Goal: Task Accomplishment & Management: Contribute content

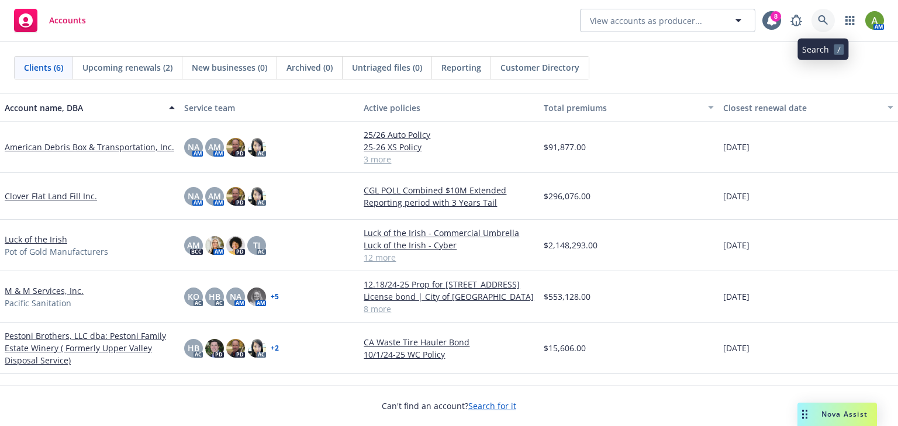
click at [825, 22] on icon at bounding box center [823, 20] width 10 height 10
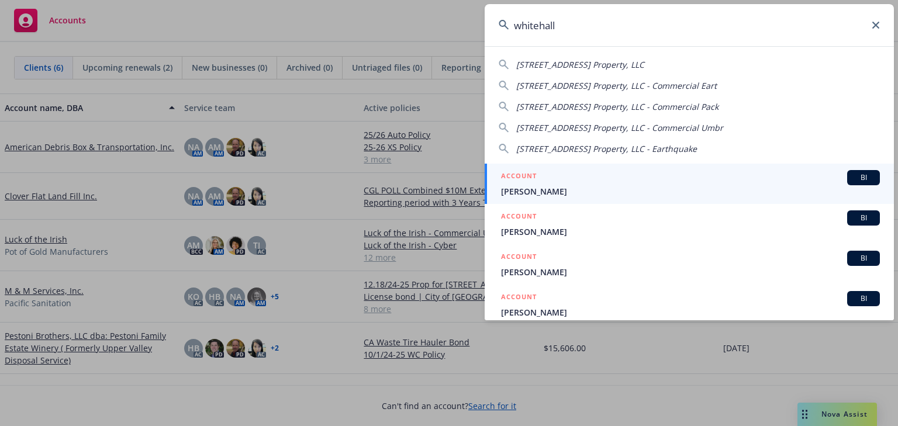
type input "whitehall"
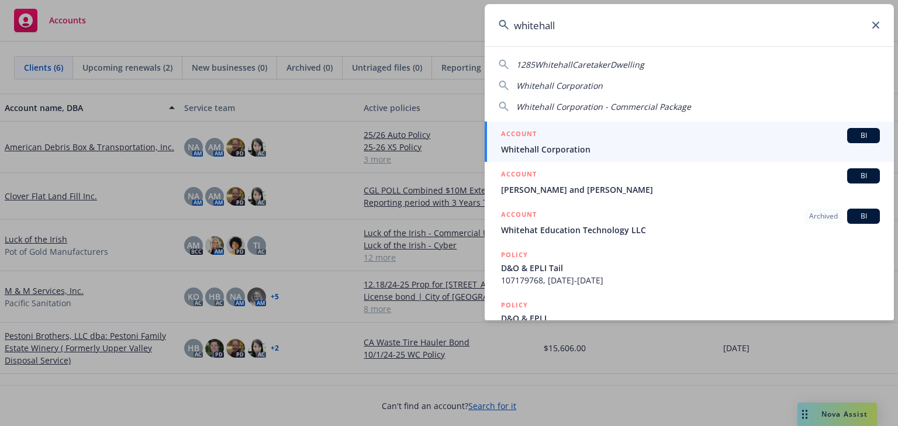
click at [863, 137] on span "BI" at bounding box center [863, 135] width 23 height 11
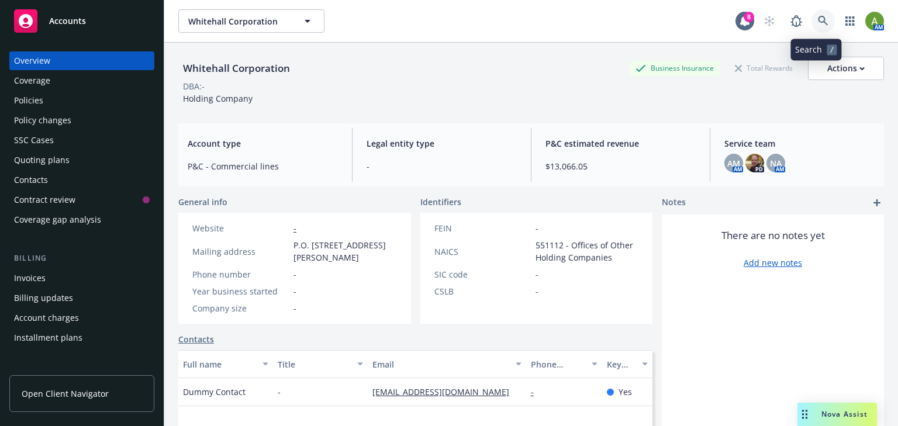
click at [818, 20] on icon at bounding box center [823, 21] width 10 height 10
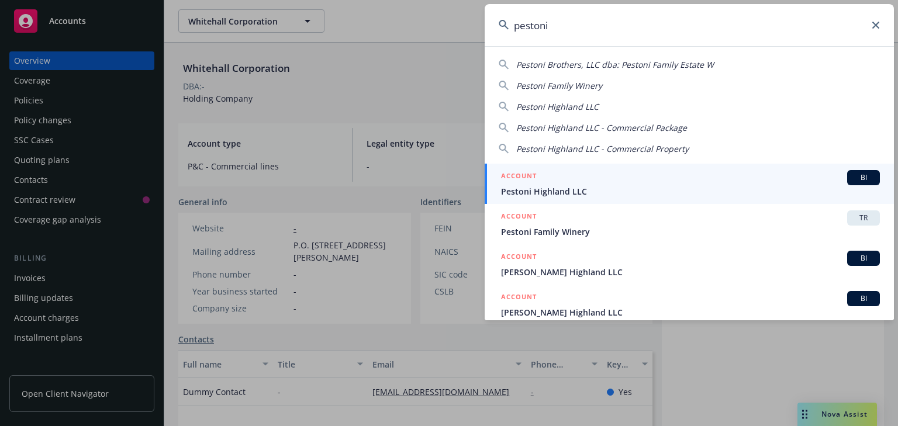
click at [622, 65] on span "Pestoni Brothers, LLC dba: Pestoni Family Estate W" at bounding box center [615, 64] width 198 height 11
type input "Pestoni Brothers, LLC dba: Pestoni Family Estate W"
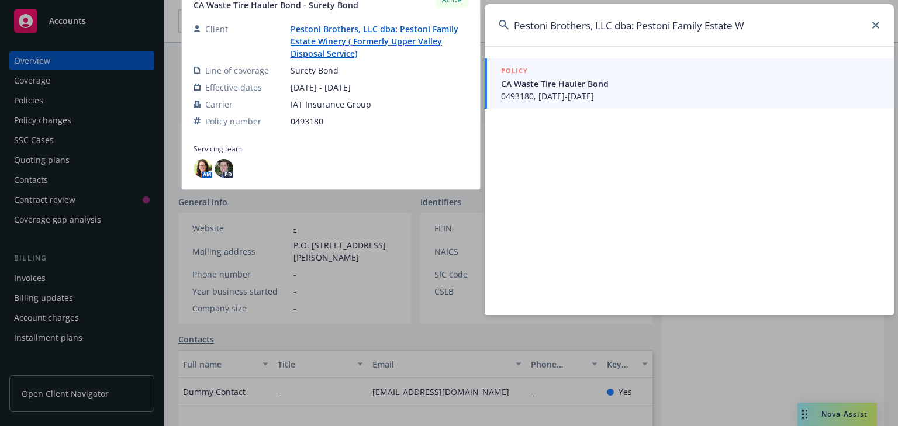
click at [350, 37] on link "Pestoni Brothers, LLC dba: Pestoni Family Estate Winery ( Formerly Upper Valley…" at bounding box center [375, 41] width 168 height 36
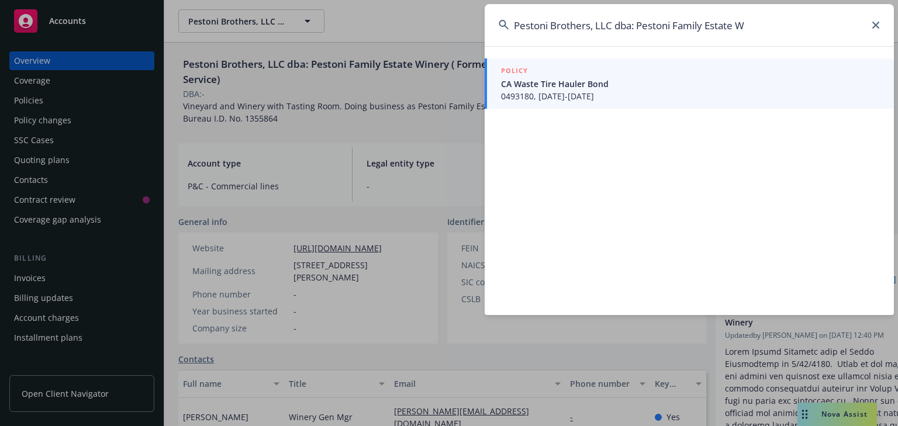
click at [877, 27] on icon at bounding box center [875, 25] width 7 height 7
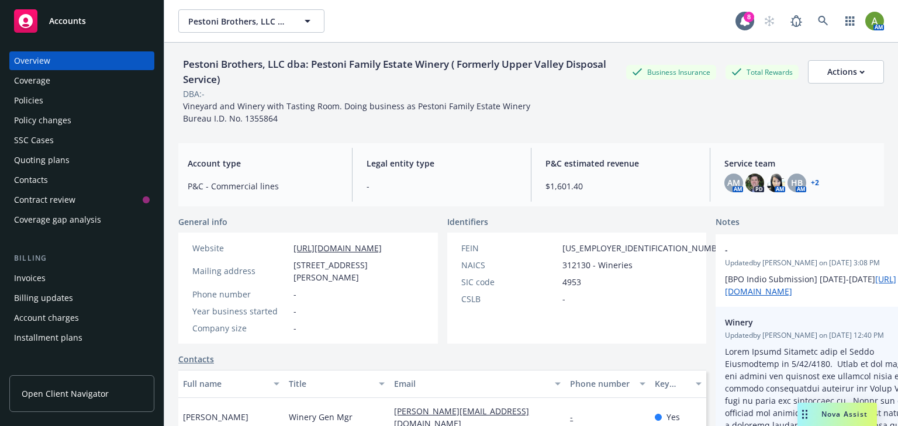
click at [897, 325] on icon "edit" at bounding box center [905, 323] width 10 height 9
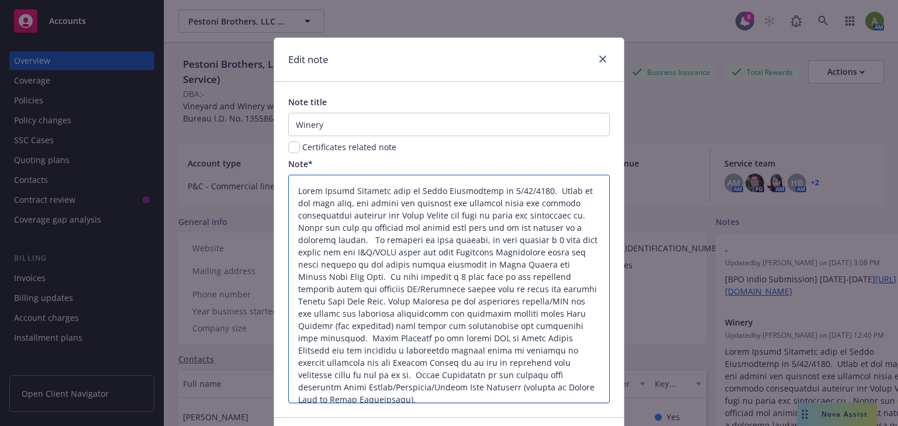
drag, startPoint x: 293, startPoint y: 189, endPoint x: 537, endPoint y: 396, distance: 320.2
click at [537, 396] on textarea at bounding box center [449, 289] width 322 height 229
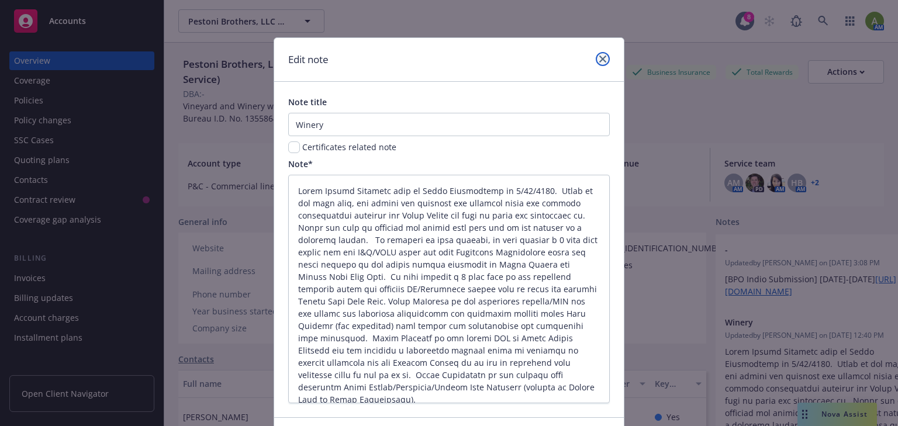
click at [601, 56] on icon "close" at bounding box center [602, 59] width 7 height 7
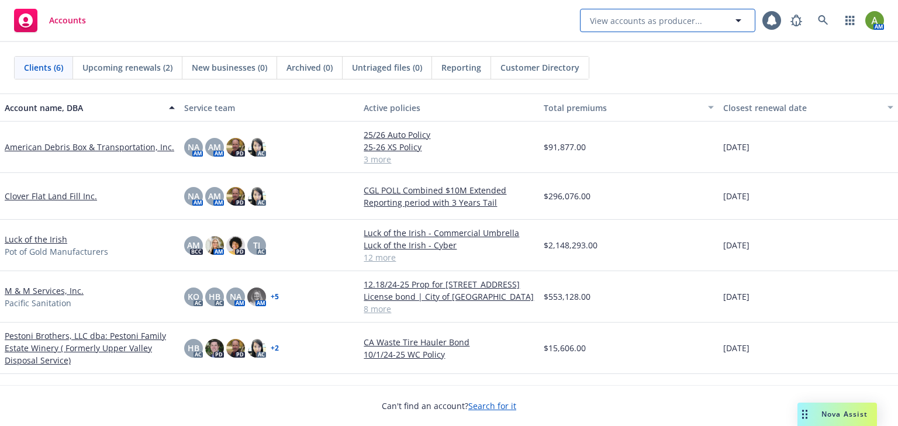
click at [629, 23] on span "View accounts as producer..." at bounding box center [646, 21] width 112 height 12
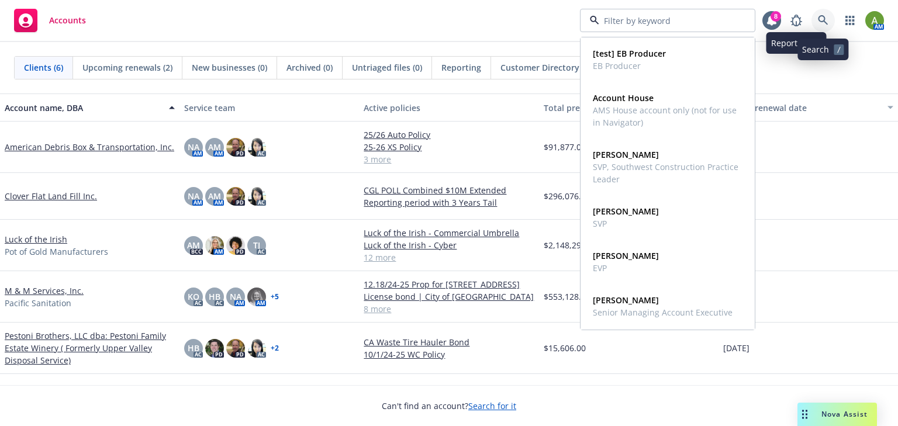
click at [818, 16] on icon at bounding box center [823, 20] width 11 height 11
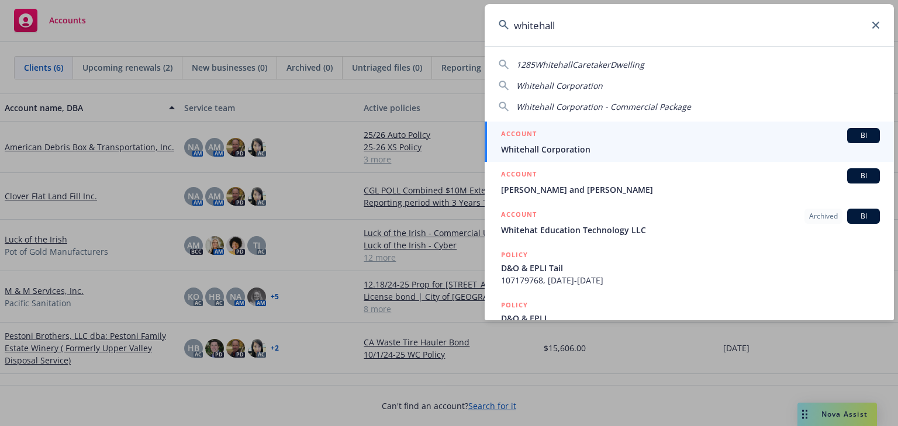
type input "whitehall"
click at [624, 147] on span "Whitehall Corporation" at bounding box center [690, 149] width 379 height 12
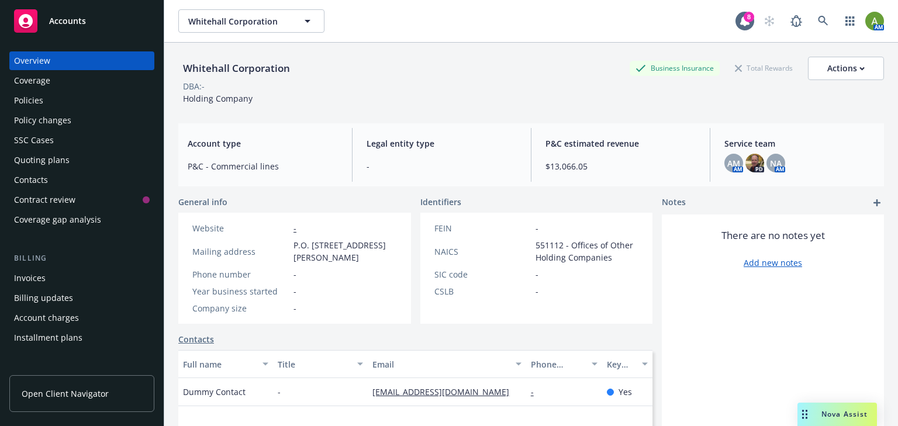
click at [761, 264] on link "Add new notes" at bounding box center [773, 263] width 58 height 12
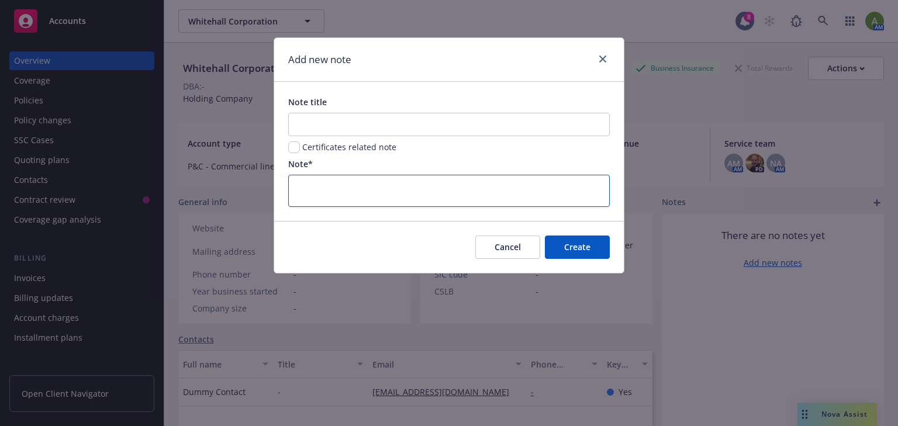
click at [304, 187] on textarea at bounding box center [449, 191] width 322 height 32
paste textarea "Upper Valley Disposal sold to Waste Connections on [DATE]. Prior to the sale da…"
type textarea "Upper Valley Disposal sold to Waste Connections on [DATE]. Prior to the sale da…"
type textarea "x"
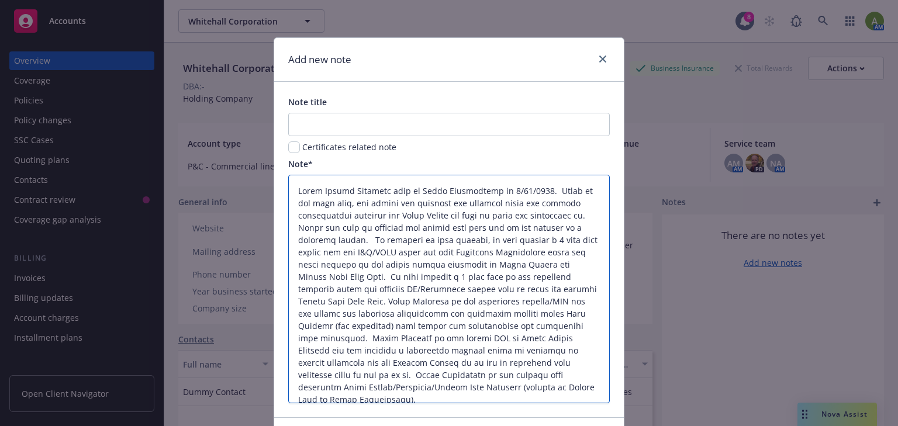
drag, startPoint x: 541, startPoint y: 189, endPoint x: 480, endPoint y: 362, distance: 183.4
click at [480, 362] on textarea at bounding box center [449, 289] width 322 height 229
type textarea "Upper Valley Disposal sold to Waste Connections on [DATE]. Waste Connection is …"
type textarea "x"
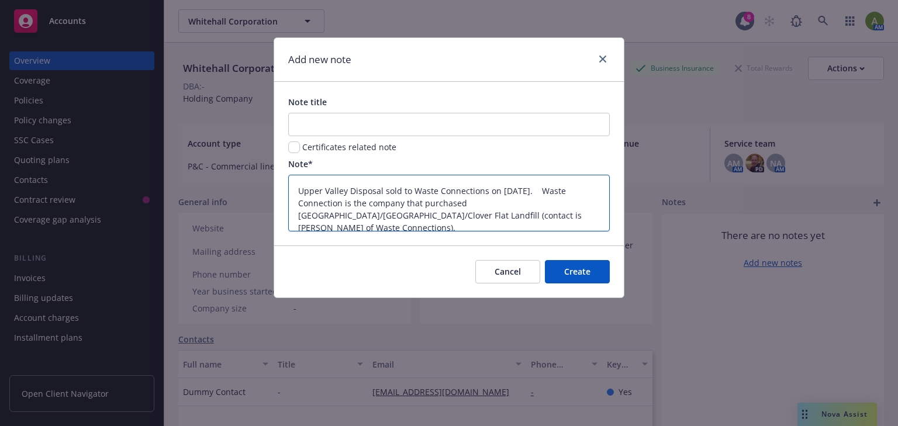
click at [381, 191] on textarea "Upper Valley Disposal sold to Waste Connections on [DATE]. Waste Connection is …" at bounding box center [449, 203] width 322 height 57
type textarea "Upper Valley Disposal sold to Waste Connections on [DATE]. Waste Connection is …"
type textarea "x"
type textarea "Upper Valley Disposal ( sold to Waste Connections on [DATE]. Waste Connection i…"
type textarea "x"
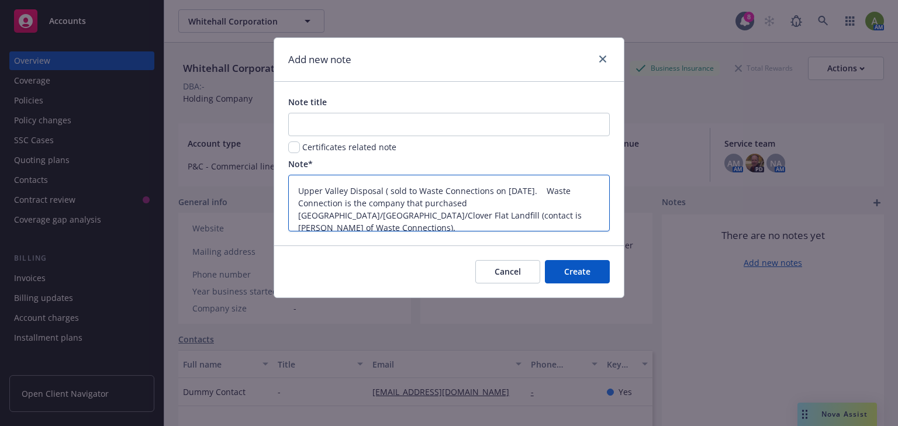
type textarea "Upper Valley Disposal (n sold to Waste Connections on [DATE]. Waste Connection …"
type textarea "x"
type textarea "Upper Valley Disposal (nc sold to Waste Connections on [DATE]. Waste Connection…"
type textarea "x"
type textarea "Upper Valley Disposal (ncl sold to Waste Connections on [DATE]. Waste Connectio…"
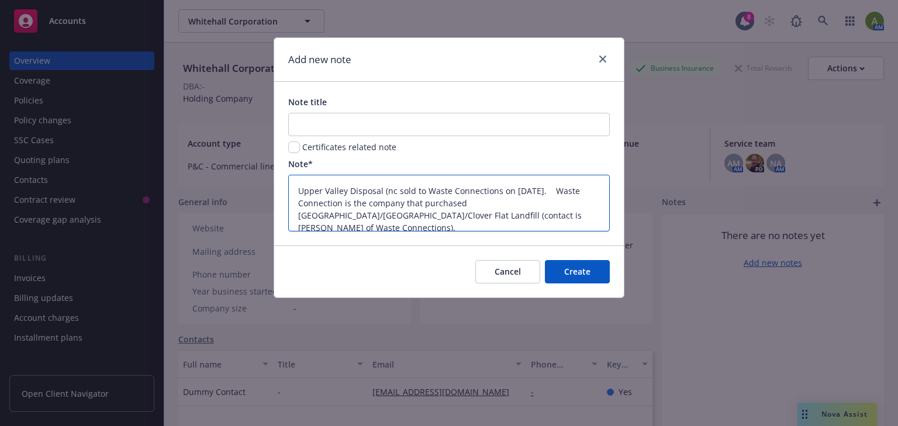
type textarea "x"
type textarea "Upper Valley Disposal (nclu sold to Waste Connections on [DATE]. Waste Connecti…"
type textarea "x"
type textarea "Upper Valley Disposal (nclud sold to Waste Connections on [DATE]. Waste Connect…"
type textarea "x"
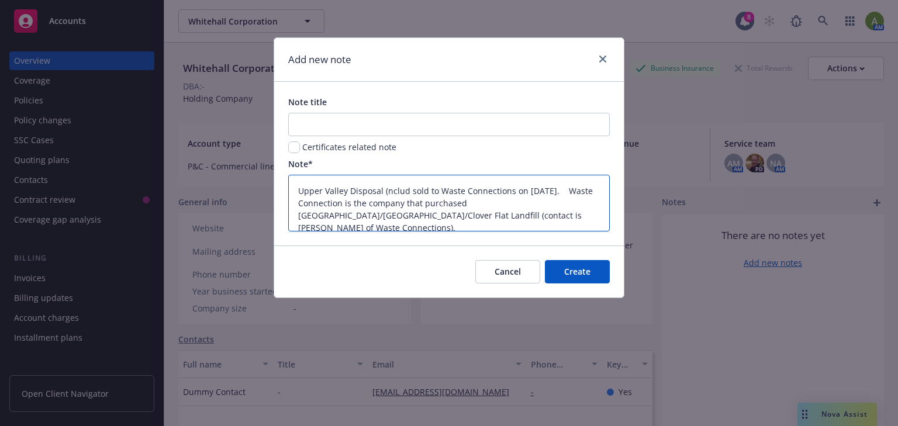
type textarea "Upper Valley Disposal (nclu sold to Waste Connections on [DATE]. Waste Connecti…"
type textarea "x"
type textarea "Upper Valley Disposal (ncl sold to Waste Connections on [DATE]. Waste Connectio…"
type textarea "x"
type textarea "Upper Valley Disposal (nc sold to Waste Connections on [DATE]. Waste Connection…"
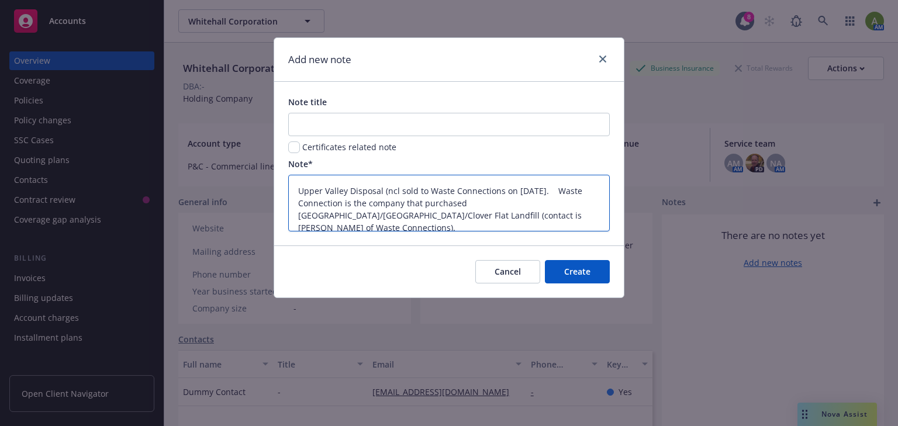
type textarea "x"
type textarea "Upper Valley Disposal (n sold to Waste Connections on [DATE]. Waste Connection …"
type textarea "x"
type textarea "Upper Valley Disposal ( sold to Waste Connections on [DATE]. Waste Connection i…"
type textarea "x"
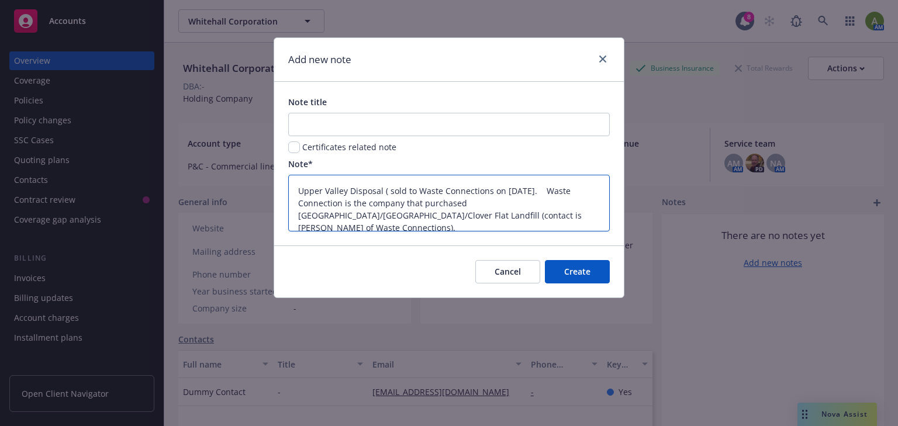
type textarea "Upper Valley Disposal (c sold to Waste Connections on [DATE]. Waste Connection …"
type textarea "x"
type textarea "Upper Valley Disposal (cl sold to Waste Connections on [DATE]. Waste Connection…"
type textarea "x"
type textarea "Upper Valley Disposal (clu sold to Waste Connections on [DATE]. Waste Connectio…"
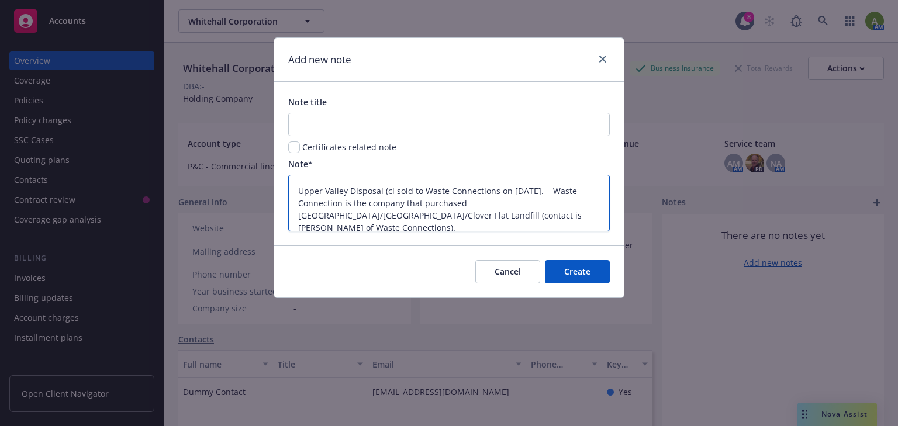
type textarea "x"
type textarea "Upper Valley Disposal (clud sold to Waste Connections on [DATE]. Waste Connecti…"
type textarea "x"
type textarea "Upper Valley Disposal (cludi sold to Waste Connections on [DATE]. Waste Connect…"
type textarea "x"
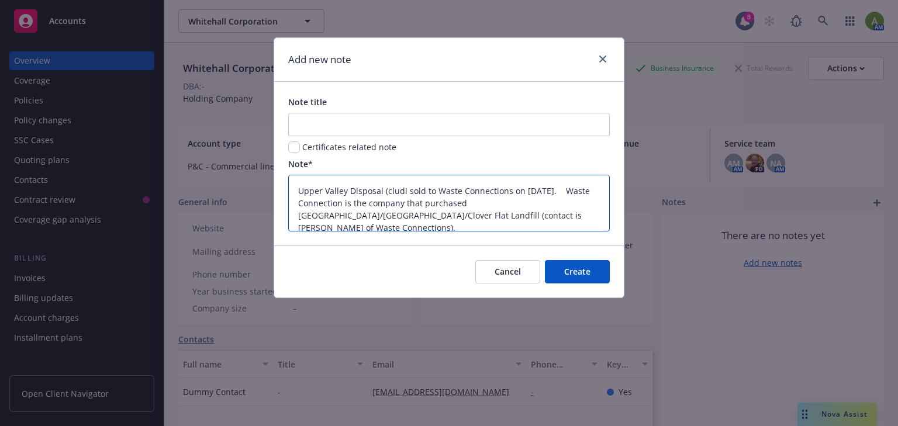
type textarea "Upper Valley Disposal (cludin sold to Waste Connections on [DATE]. Waste Connec…"
type textarea "x"
type textarea "Upper Valley Disposal (cludi sold to Waste Connections on [DATE]. Waste Connect…"
type textarea "x"
type textarea "Upper Valley Disposal (clud sold to Waste Connections on [DATE]. Waste Connecti…"
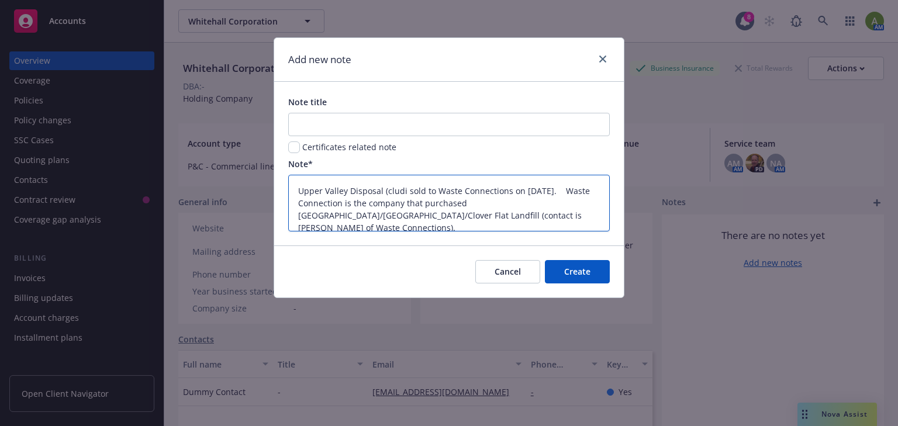
type textarea "x"
type textarea "Upper Valley Disposal (clu sold to Waste Connections on [DATE]. Waste Connectio…"
type textarea "x"
type textarea "Upper Valley Disposal (cl sold to Waste Connections on [DATE]. Waste Connection…"
type textarea "x"
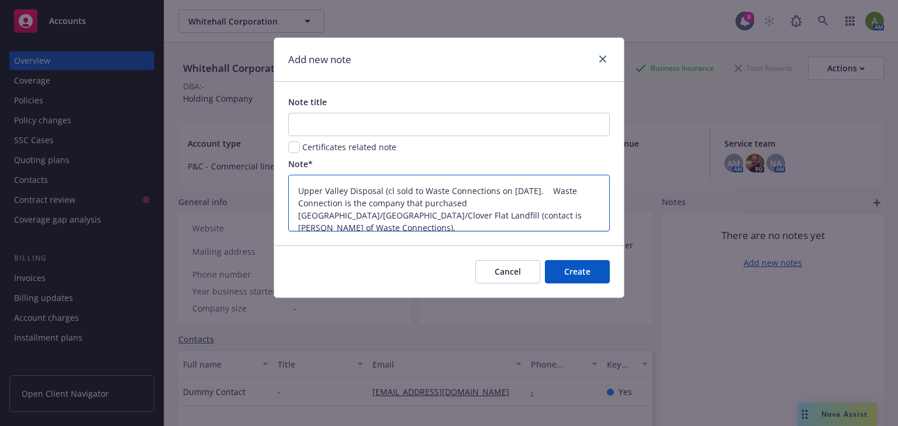
type textarea "Upper Valley Disposal (c sold to Waste Connections on [DATE]. Waste Connection …"
type textarea "x"
type textarea "Upper Valley Disposal ( sold to Waste Connections on [DATE]. Waste Connection i…"
type textarea "x"
type textarea "Upper Valley Disposal (i sold to Waste Connections on [DATE]. Waste Connection …"
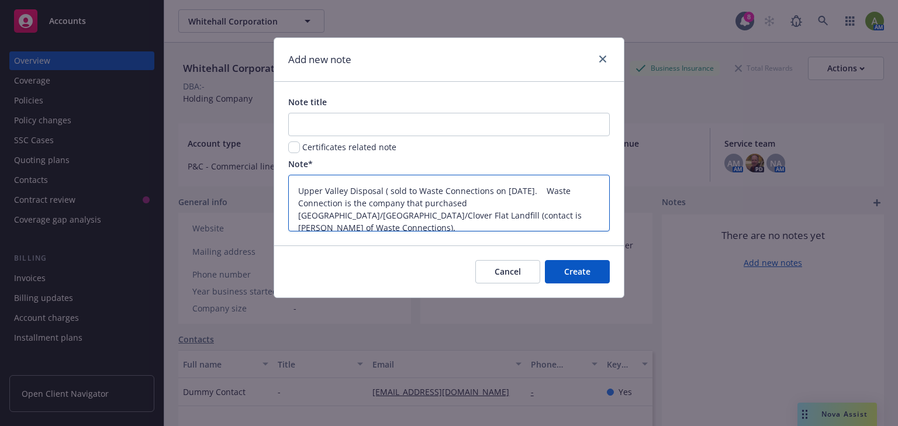
type textarea "x"
type textarea "Upper Valley Disposal (in sold to Waste Connections on [DATE]. Waste Connection…"
type textarea "x"
type textarea "Upper Valley Disposal (ind sold to Waste Connections on [DATE]. Waste Connectio…"
type textarea "x"
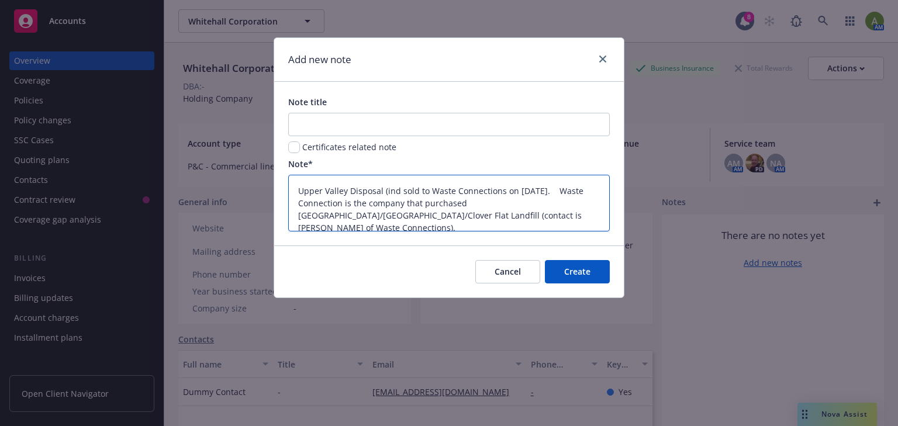
type textarea "Upper Valley Disposal (indl sold to Waste Connections on [DATE]. Waste Connecti…"
type textarea "x"
type textarea "Upper Valley Disposal (indlu sold to Waste Connections on [DATE]. Waste Connect…"
type textarea "x"
type textarea "Upper Valley Disposal (indl sold to Waste Connections on [DATE]. Waste Connecti…"
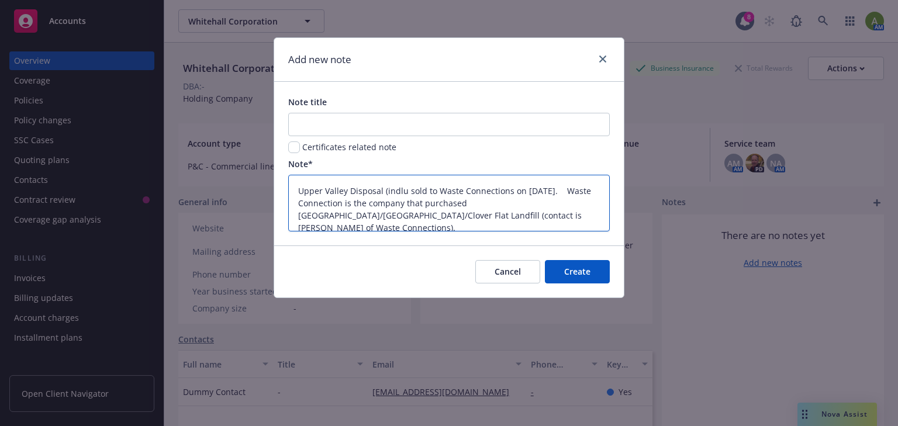
type textarea "x"
type textarea "Upper Valley Disposal (ind sold to Waste Connections on [DATE]. Waste Connectio…"
type textarea "x"
type textarea "Upper Valley Disposal (in sold to Waste Connections on [DATE]. Waste Connection…"
type textarea "x"
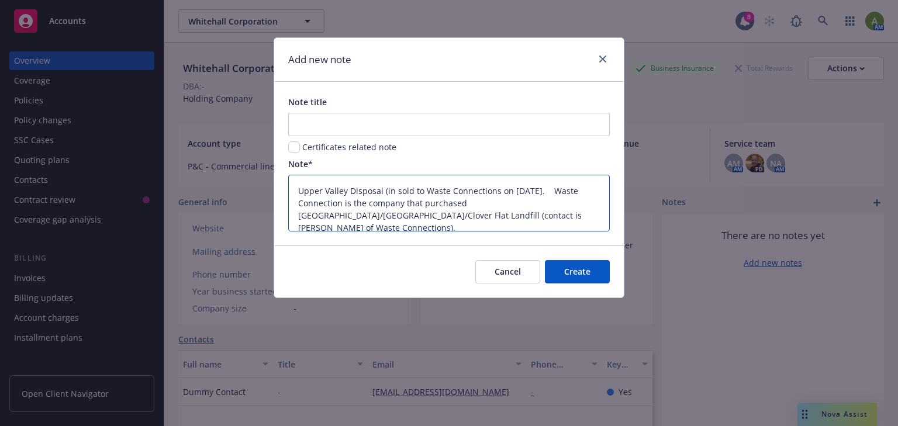
type textarea "Upper Valley Disposal (inc sold to Waste Connections on [DATE]. Waste Connectio…"
type textarea "x"
type textarea "Upper Valley Disposal (incl sold to Waste Connections on [DATE]. Waste Connecti…"
type textarea "x"
type textarea "Upper Valley Disposal (incldu sold to Waste Connections on [DATE]. Waste Connec…"
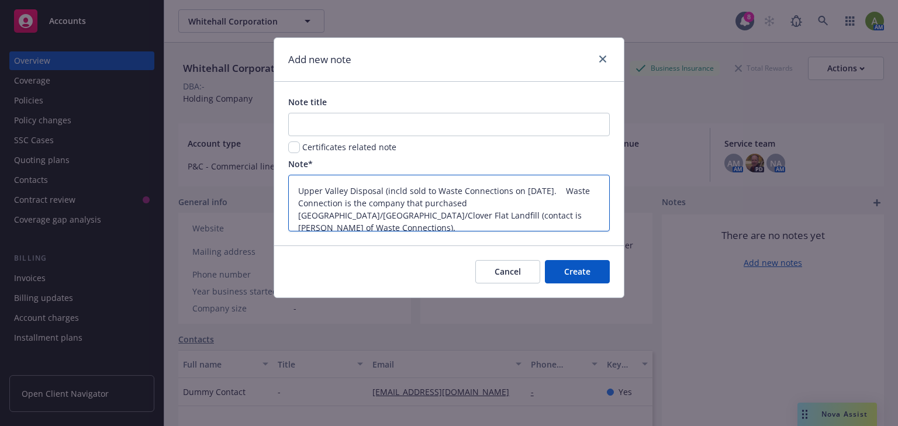
type textarea "x"
type textarea "Upper Valley Disposal (incldui sold to Waste Connections on [DATE]. Waste Conne…"
type textarea "x"
type textarea "Upper Valley Disposal (inclduin sold to Waste Connections on [DATE]. Waste Conn…"
type textarea "x"
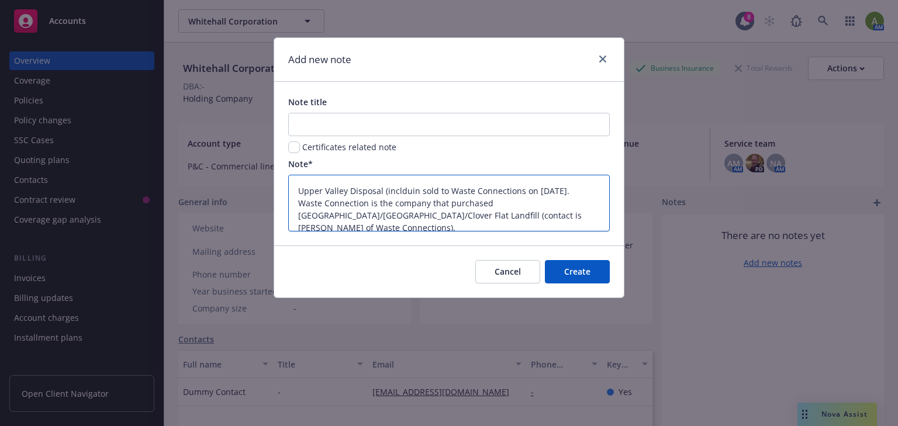
type textarea "Upper Valley Disposal (inclduing sold to Waste Connections on [DATE]. Waste Con…"
type textarea "x"
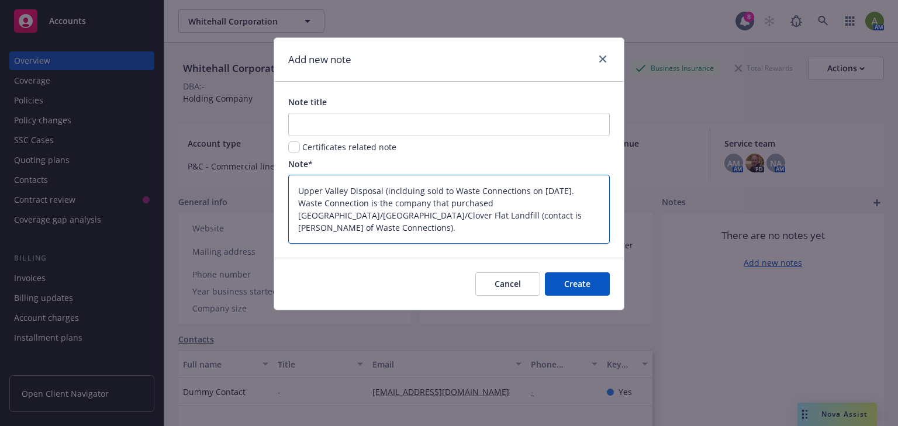
type textarea "Upper Valley Disposal (inclduing sold to Waste Connections on [DATE]. Waste Con…"
type textarea "x"
type textarea "Upper Valley Disposal (inclduing sold to Waste Connections on [DATE]. Waste Con…"
type textarea "x"
type textarea "Upper Valley Disposal (inclduin sold to Waste Connections on [DATE]. Waste Conn…"
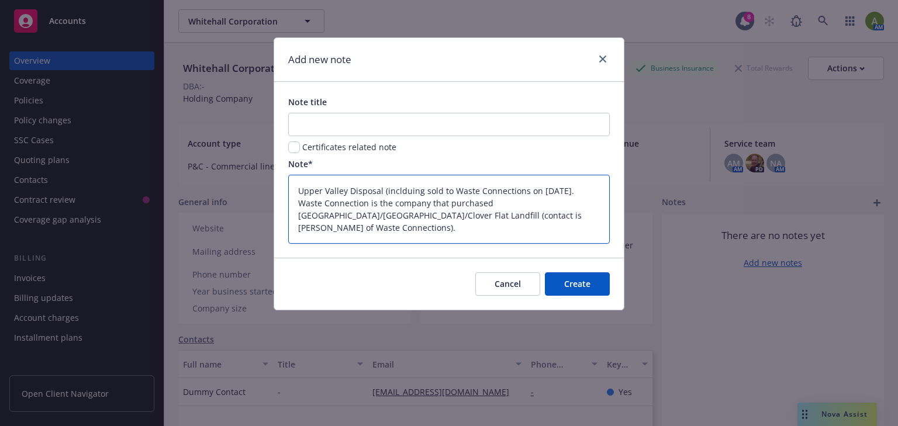
type textarea "x"
type textarea "Upper Valley Disposal (incldui sold to Waste Connections on [DATE]. Waste Conne…"
type textarea "x"
type textarea "Upper Valley Disposal (incldu sold to Waste Connections on [DATE]. Waste Connec…"
type textarea "x"
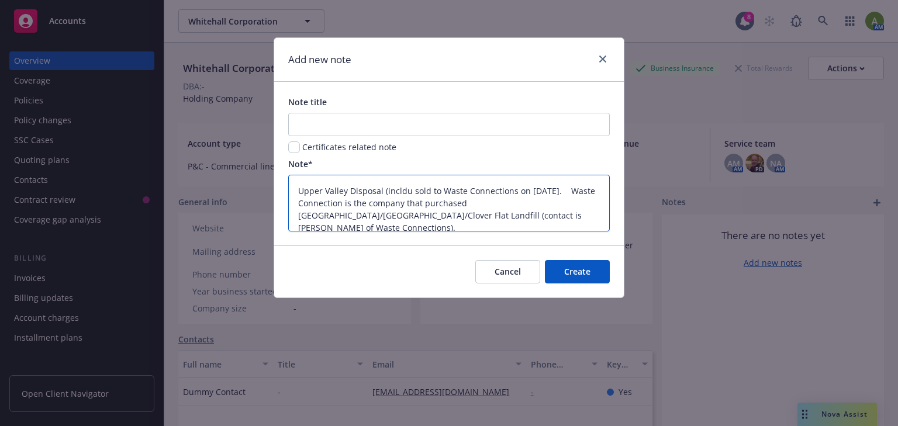
type textarea "Upper Valley Disposal (incld sold to Waste Connections on [DATE]. Waste Connect…"
type textarea "x"
type textarea "Upper Valley Disposal (incl sold to Waste Connections on [DATE]. Waste Connecti…"
type textarea "x"
type textarea "Upper Valley Disposal (inclu sold to Waste Connections on [DATE]. Waste Connect…"
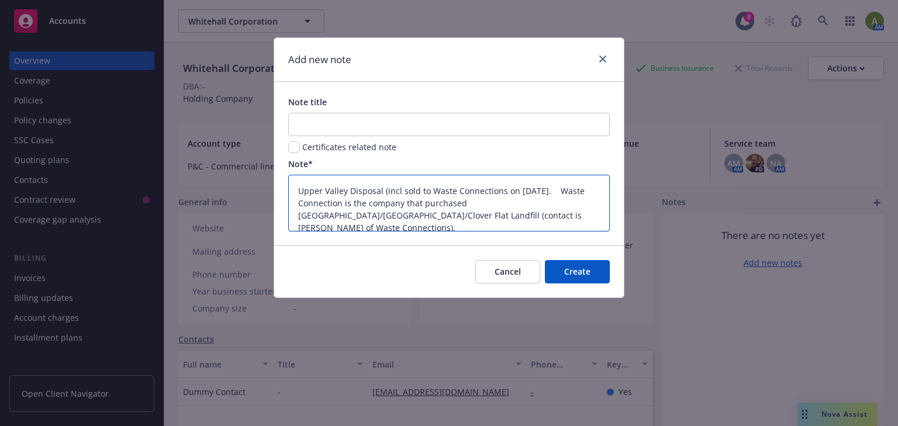
type textarea "x"
type textarea "Upper Valley Disposal (includ sold to Waste Connections on [DATE]. Waste Connec…"
type textarea "x"
type textarea "Upper Valley Disposal (includi sold to Waste Connections on [DATE]. Waste Conne…"
type textarea "x"
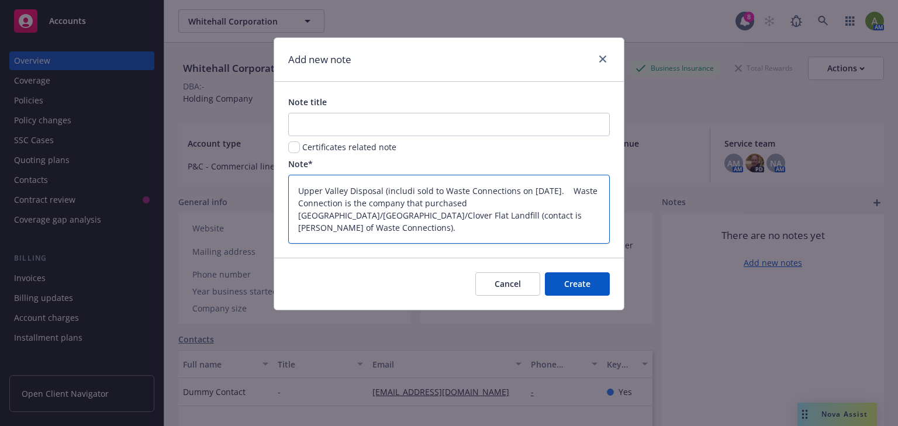
type textarea "Upper Valley Disposal (includin sold to Waste Connections on [DATE]. Waste Conn…"
type textarea "x"
type textarea "Upper Valley Disposal (including sold to Waste Connections on [DATE]. Waste Con…"
type textarea "x"
type textarea "Upper Valley Disposal (including sold to Waste Connections on [DATE]. Waste Con…"
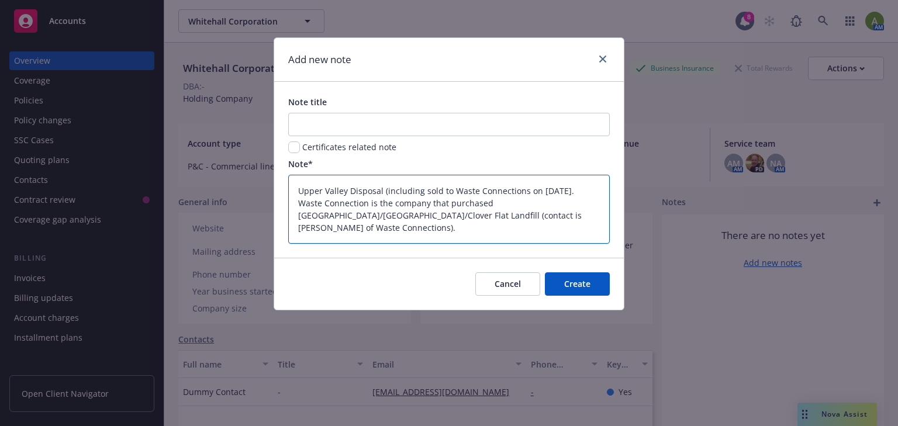
type textarea "x"
type textarea "Upper Valley Disposal (including W sold to Waste Connections on [DATE]. Waste C…"
type textarea "x"
type textarea "Upper Valley Disposal (including Wh sold to Waste Connections on [DATE]. Waste …"
type textarea "x"
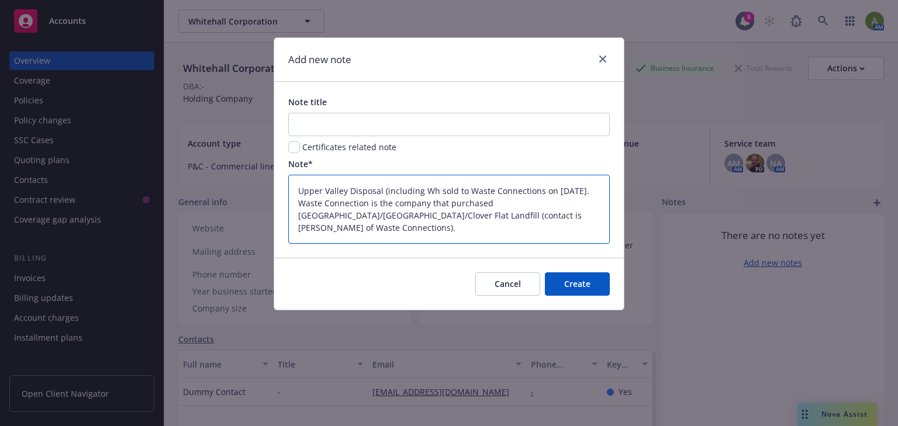
type textarea "Upper Valley Disposal (including Whi sold to Waste Connections on [DATE]. Waste…"
type textarea "x"
type textarea "Upper Valley Disposal (including Whit sold to Waste Connections on [DATE]. Wast…"
type textarea "x"
type textarea "Upper Valley Disposal (including White sold to Waste Connections on [DATE]. Was…"
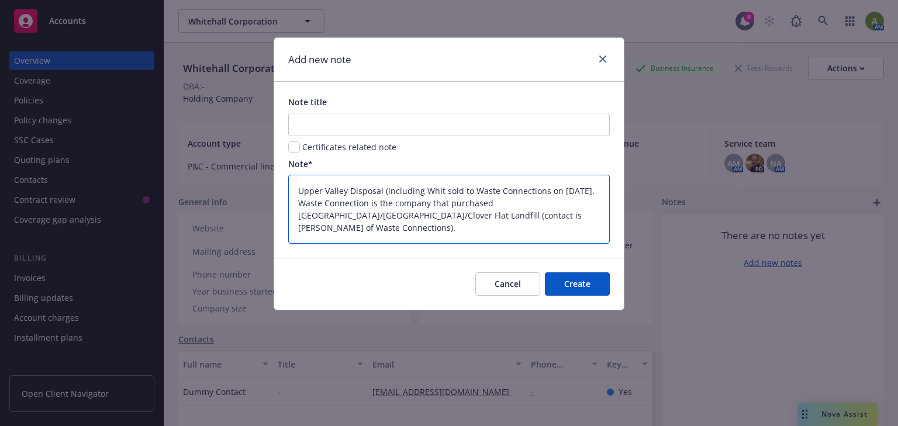
type textarea "x"
type textarea "Upper Valley Disposal (including Whiteh sold to Waste Connections on [DATE]. Wa…"
type textarea "x"
type textarea "Upper Valley Disposal (including Whiteha sold to Waste Connections on [DATE]. W…"
type textarea "x"
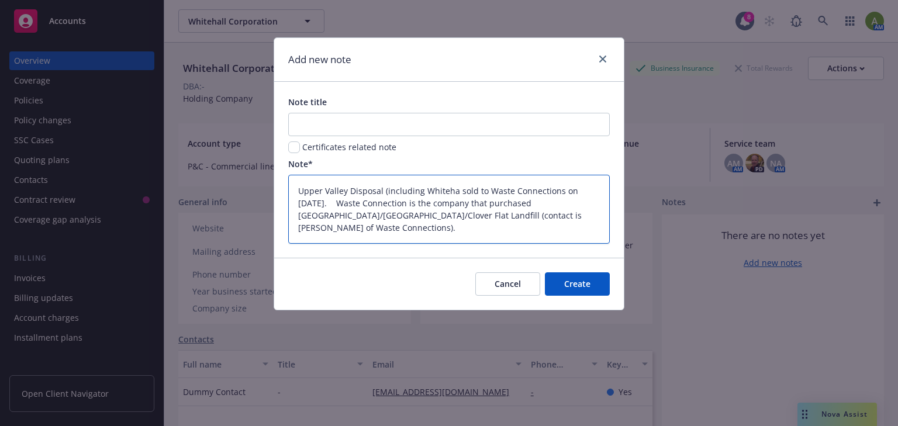
type textarea "Upper Valley Disposal (including Whitehal sold to Waste Connections on [DATE]. …"
type textarea "x"
type textarea "Upper Valley Disposal (including Whitehall sold to Waste Connections on [DATE].…"
type textarea "x"
type textarea "Upper Valley Disposal (including [GEOGRAPHIC_DATA]) sold to Waste Connections o…"
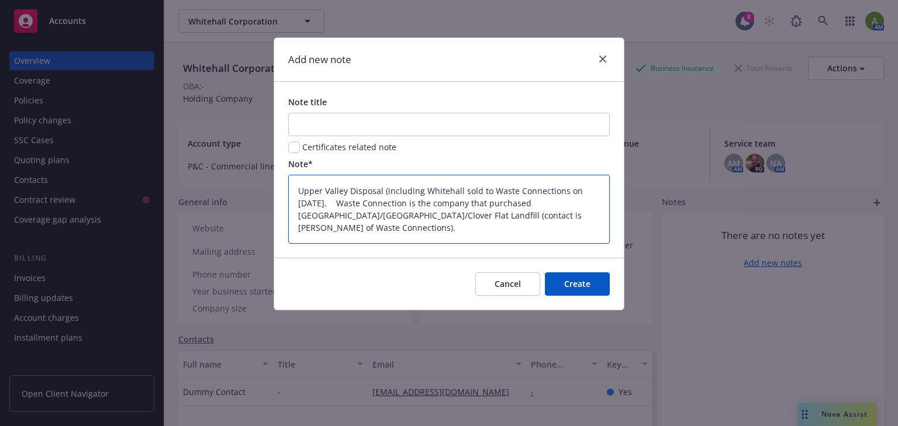
type textarea "x"
click at [416, 203] on textarea "Upper Valley Disposal (including [GEOGRAPHIC_DATA]) sold to Waste Connections o…" at bounding box center [449, 209] width 322 height 69
type textarea "Upper Valley Disposal (including [GEOGRAPHIC_DATA]) sold to Waste Connections o…"
type textarea "x"
click at [375, 227] on textarea "Upper Valley Disposal (including [GEOGRAPHIC_DATA]) sold to Waste Connections o…" at bounding box center [449, 209] width 322 height 69
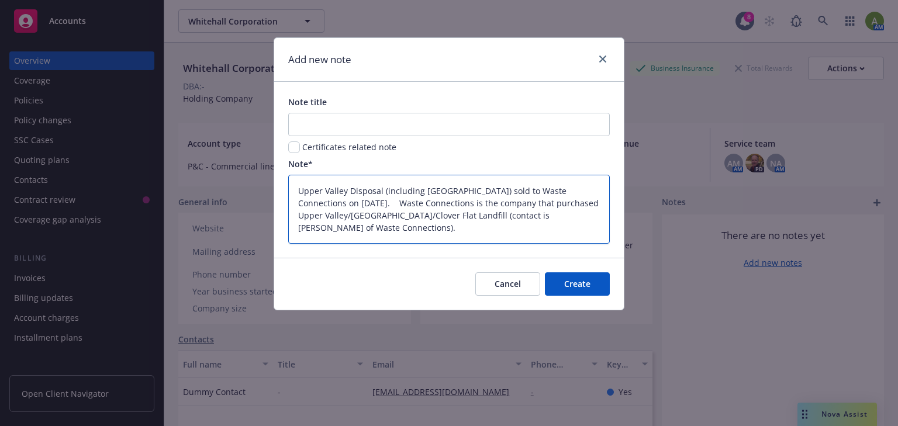
click at [343, 226] on textarea "Upper Valley Disposal (including [GEOGRAPHIC_DATA]) sold to Waste Connections o…" at bounding box center [449, 209] width 322 height 69
click at [344, 227] on textarea "Upper Valley Disposal (including [GEOGRAPHIC_DATA]) sold to Waste Connections o…" at bounding box center [449, 209] width 322 height 69
type textarea "Upper Valley Disposal (including [GEOGRAPHIC_DATA]) sold to Waste Connections o…"
type textarea "x"
type textarea "Upper Valley Disposal (including [GEOGRAPHIC_DATA]) sold to Waste Connections o…"
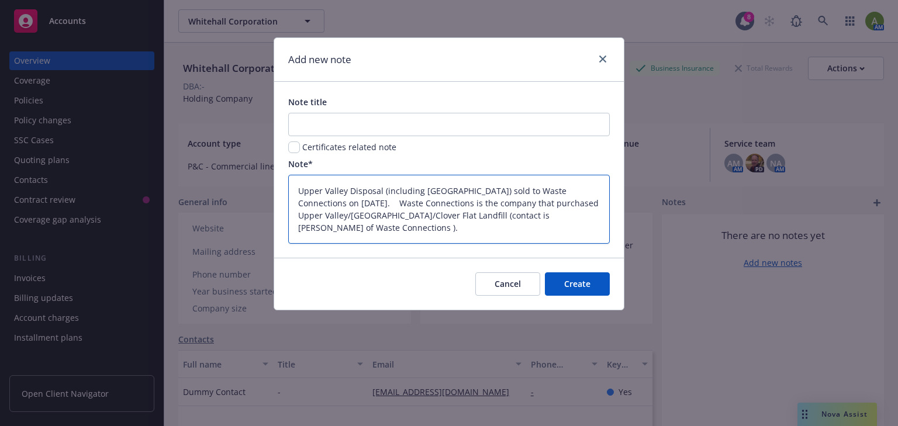
type textarea "x"
type textarea "Upper Valley Disposal (including [GEOGRAPHIC_DATA]) sold to Waste Connections o…"
type textarea "x"
type textarea "Upper Valley Disposal (including [GEOGRAPHIC_DATA]) sold to Waste Connections o…"
type textarea "x"
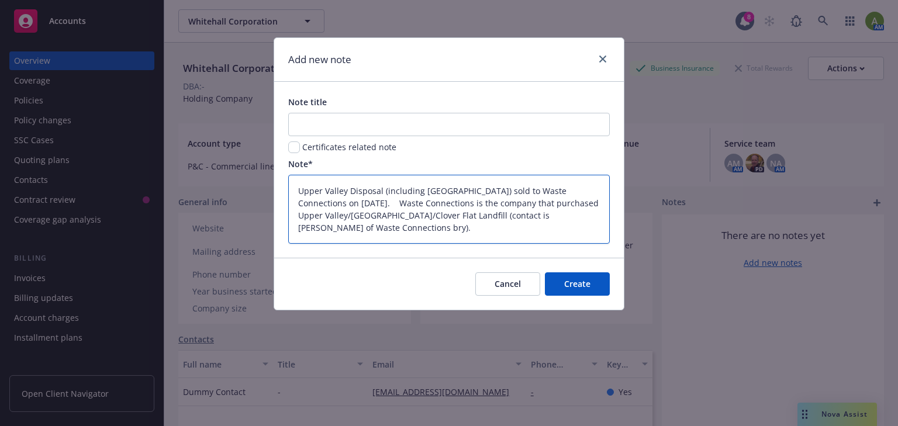
type textarea "Upper Valley Disposal (including [GEOGRAPHIC_DATA]) sold to Waste Connections o…"
type textarea "x"
type textarea "Upper Valley Disposal (including [GEOGRAPHIC_DATA]) sold to Waste Connections o…"
type textarea "x"
type textarea "Upper Valley Disposal (including [GEOGRAPHIC_DATA]) sold to Waste Connections o…"
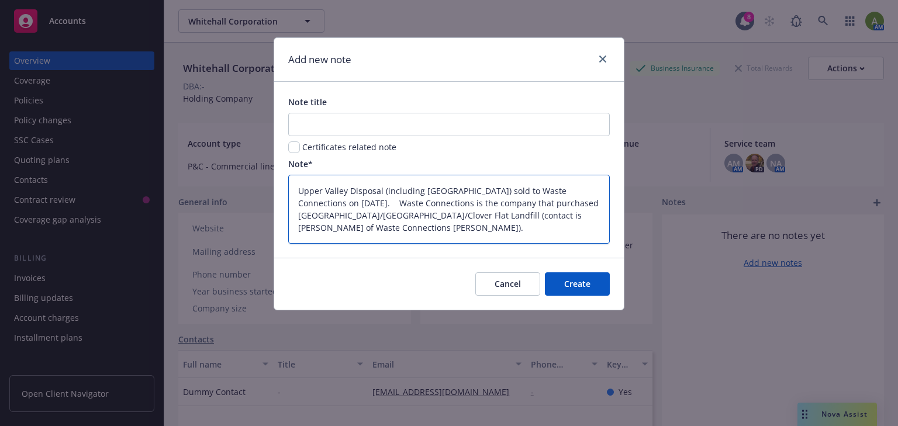
type textarea "x"
type textarea "Upper Valley Disposal (including [GEOGRAPHIC_DATA]) sold to Waste Connections o…"
type textarea "x"
type textarea "Upper Valley Disposal (including [GEOGRAPHIC_DATA]) sold to Waste Connections o…"
type textarea "x"
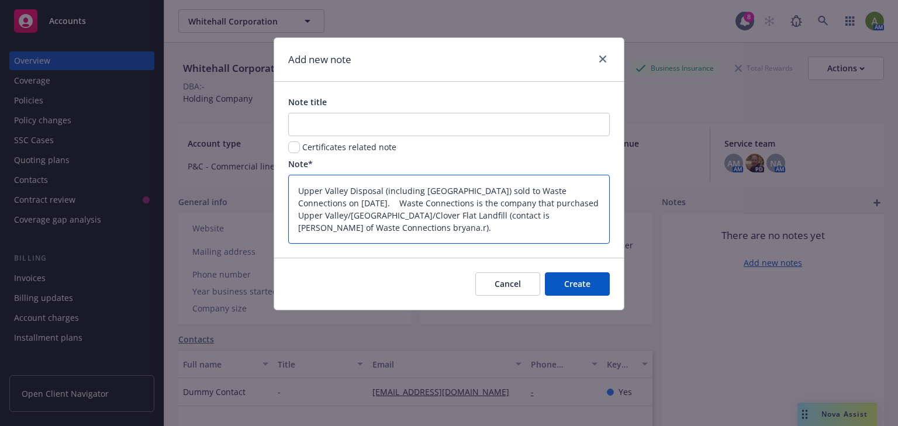
type textarea "Upper Valley Disposal (including [GEOGRAPHIC_DATA]) sold to Waste Connections o…"
type textarea "x"
type textarea "Upper Valley Disposal (including [GEOGRAPHIC_DATA]) sold to Waste Connections o…"
type textarea "x"
type textarea "Upper Valley Disposal (including [GEOGRAPHIC_DATA]) sold to Waste Connections o…"
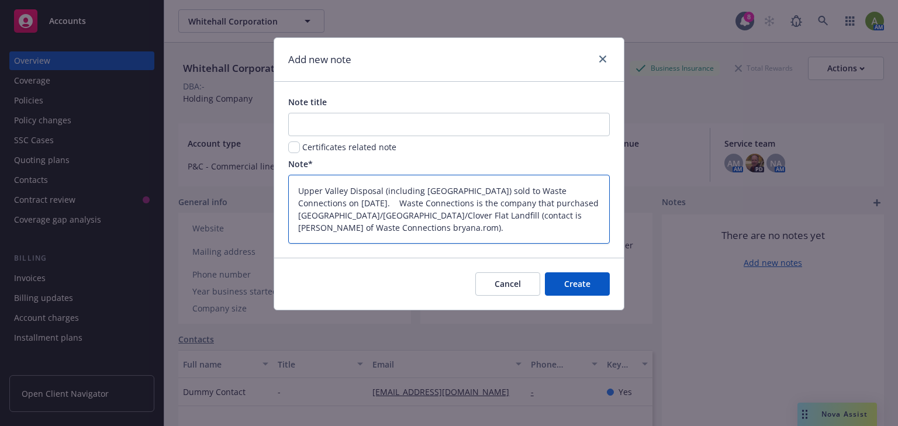
type textarea "x"
type textarea "Upper Valley Disposal (including [GEOGRAPHIC_DATA]) sold to Waste Connections o…"
type textarea "x"
type textarea "Upper Valley Disposal (including [GEOGRAPHIC_DATA]) sold to Waste Connections o…"
type textarea "x"
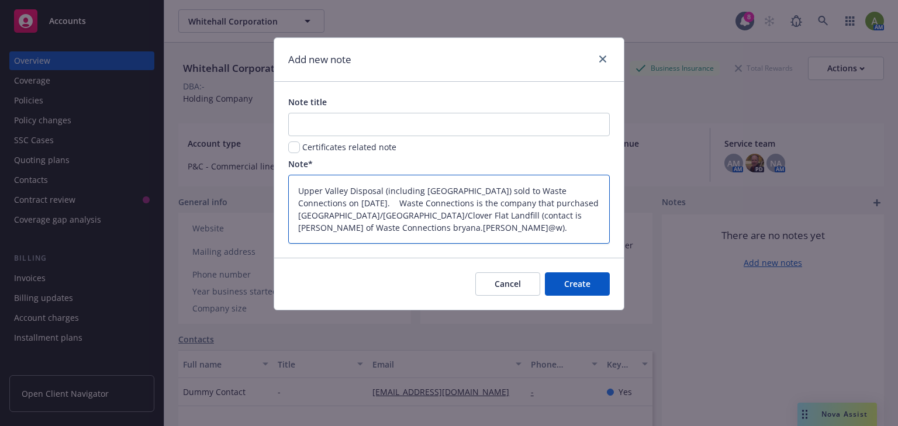
type textarea "Upper Valley Disposal (including [GEOGRAPHIC_DATA]) sold to Waste Connections o…"
type textarea "x"
type textarea "Upper Valley Disposal (including [GEOGRAPHIC_DATA]) sold to Waste Connections o…"
type textarea "x"
type textarea "Upper Valley Disposal (including [GEOGRAPHIC_DATA]) sold to Waste Connections o…"
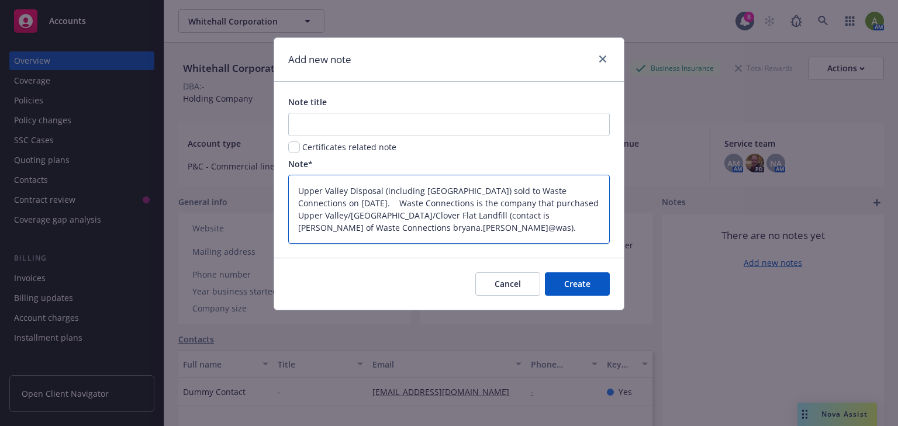
type textarea "x"
type textarea "Upper Valley Disposal (including [GEOGRAPHIC_DATA]) sold to Waste Connections o…"
type textarea "x"
type textarea "Upper Valley Disposal (including [GEOGRAPHIC_DATA]) sold to Waste Connections o…"
type textarea "x"
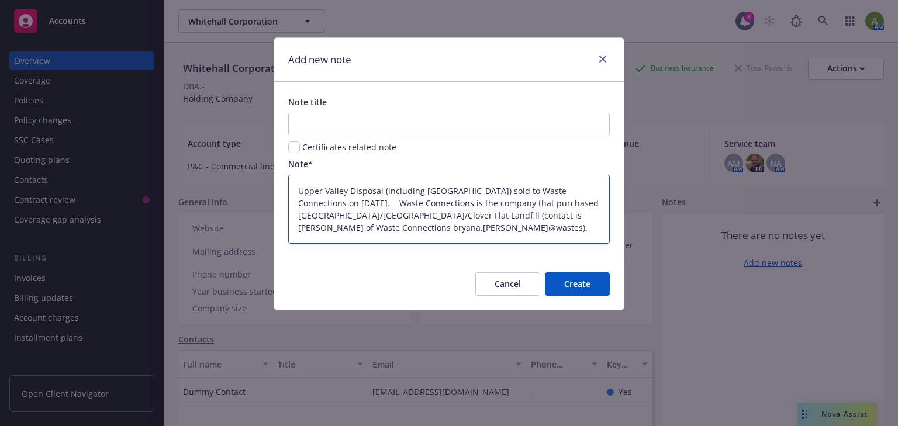
type textarea "Upper Valley Disposal (including [GEOGRAPHIC_DATA]) sold to Waste Connections o…"
type textarea "x"
type textarea "Upper Valley Disposal (including [GEOGRAPHIC_DATA]) sold to Waste Connections o…"
type textarea "x"
type textarea "Upper Valley Disposal (including [GEOGRAPHIC_DATA]) sold to Waste Connections o…"
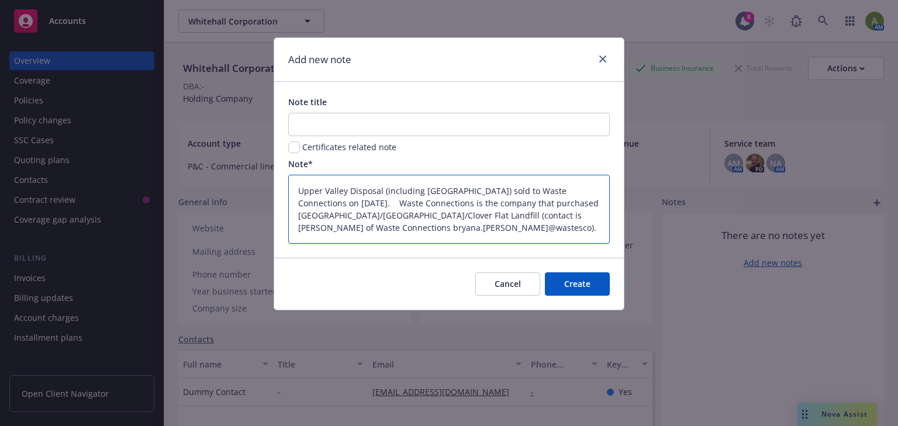
type textarea "x"
type textarea "Upper Valley Disposal (including [GEOGRAPHIC_DATA]) sold to Waste Connections o…"
type textarea "x"
type textarea "Upper Valley Disposal (including [GEOGRAPHIC_DATA]) sold to Waste Connections o…"
type textarea "x"
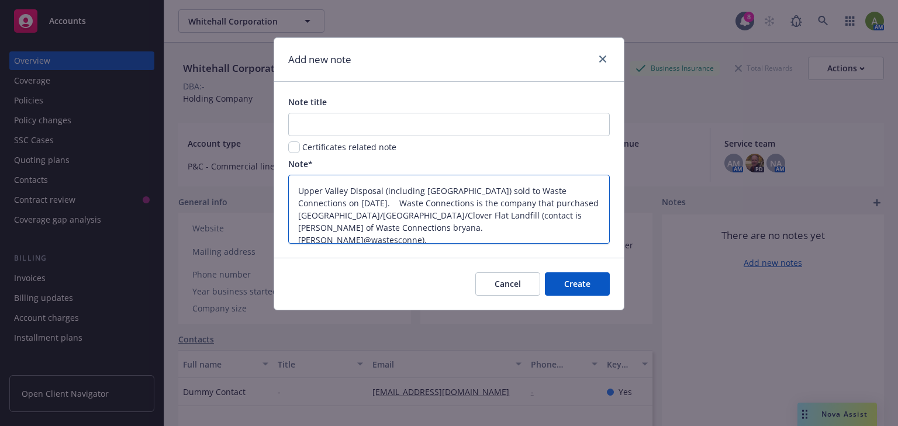
type textarea "Upper Valley Disposal (including [GEOGRAPHIC_DATA]) sold to Waste Connections o…"
type textarea "x"
type textarea "Upper Valley Disposal (including [GEOGRAPHIC_DATA]) sold to Waste Connections o…"
type textarea "x"
type textarea "Upper Valley Disposal (including [GEOGRAPHIC_DATA]) sold to Waste Connections o…"
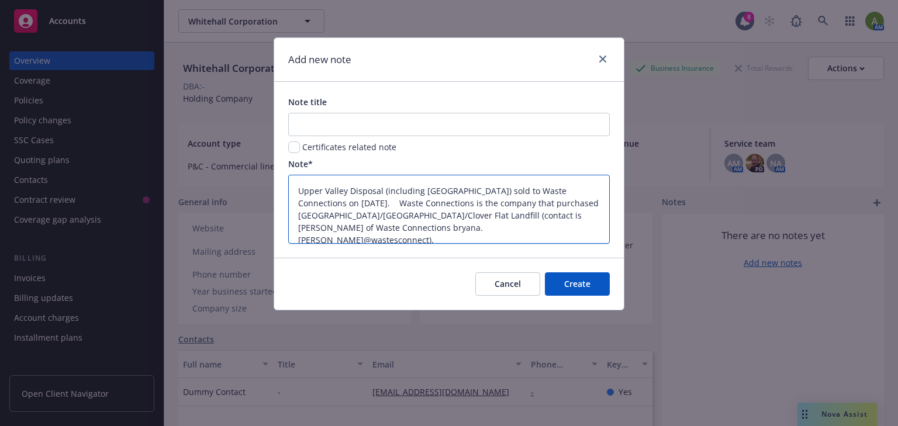
type textarea "x"
type textarea "Upper Valley Disposal (including [GEOGRAPHIC_DATA]) sold to Waste Connections o…"
type textarea "x"
type textarea "Upper Valley Disposal (including [GEOGRAPHIC_DATA]) sold to Waste Connections o…"
type textarea "x"
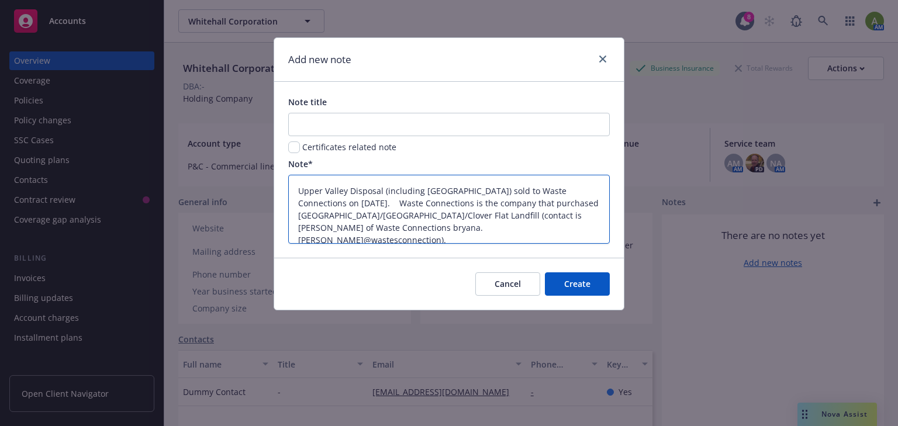
type textarea "Upper Valley Disposal (including [GEOGRAPHIC_DATA]) sold to Waste Connections o…"
type textarea "x"
type textarea "Upper Valley Disposal (including [GEOGRAPHIC_DATA]) sold to Waste Connections o…"
type textarea "x"
type textarea "Upper Valley Disposal (including [GEOGRAPHIC_DATA]) sold to Waste Connections o…"
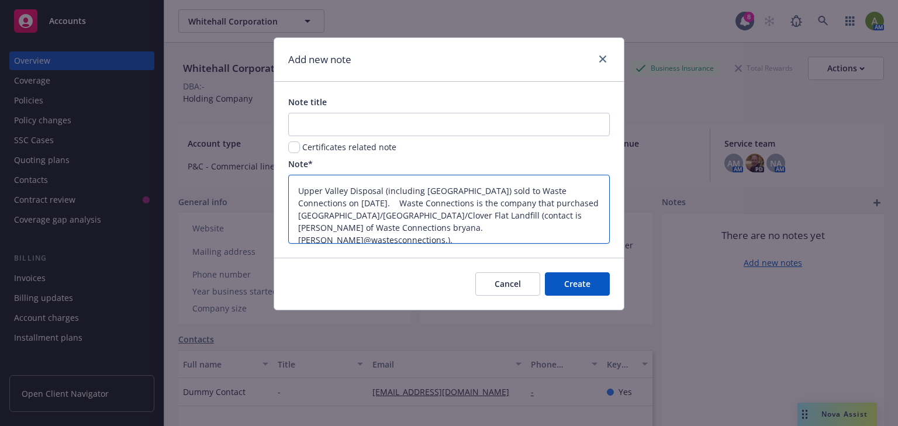
type textarea "x"
type textarea "Upper Valley Disposal (including [GEOGRAPHIC_DATA]) sold to Waste Connections o…"
type textarea "x"
type textarea "Upper Valley Disposal (including [GEOGRAPHIC_DATA]) sold to Waste Connections o…"
type textarea "x"
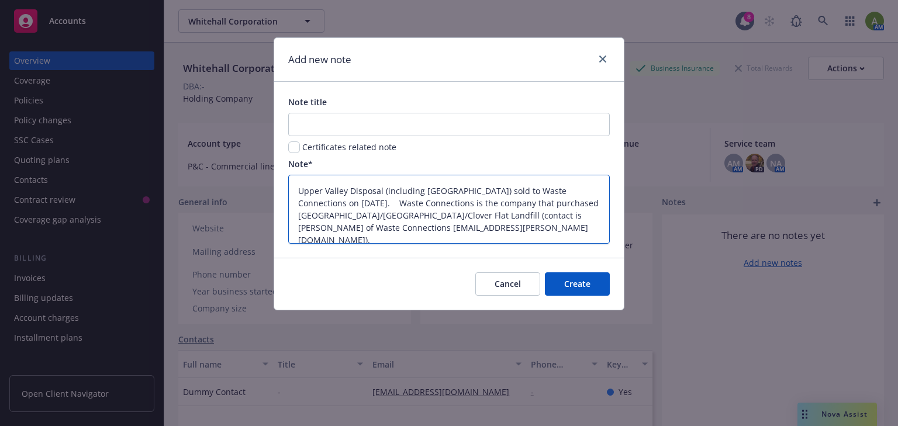
click at [521, 225] on textarea "Upper Valley Disposal (including [GEOGRAPHIC_DATA]) sold to Waste Connections o…" at bounding box center [449, 209] width 322 height 69
type textarea "Upper Valley Disposal (including [GEOGRAPHIC_DATA]) sold to Waste Connections o…"
type textarea "x"
type textarea "Upper Valley Disposal (including [GEOGRAPHIC_DATA]) sold to Waste Connections o…"
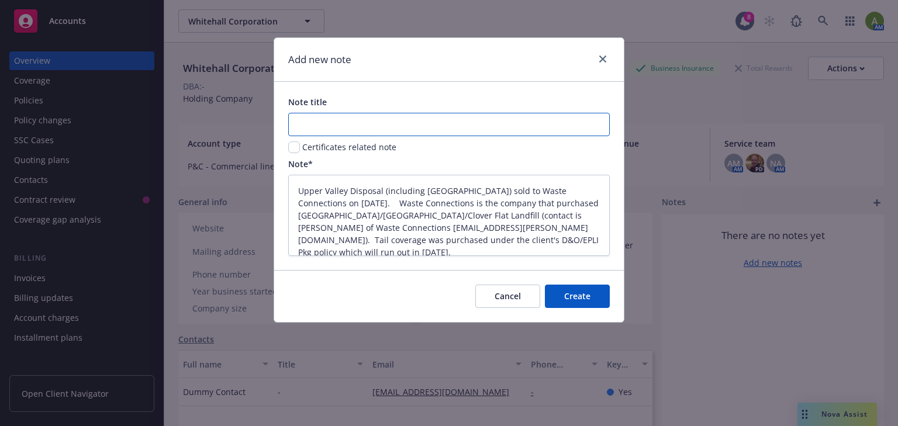
click at [367, 125] on input "Note title" at bounding box center [449, 124] width 322 height 23
click at [573, 298] on span "Create" at bounding box center [577, 296] width 26 height 11
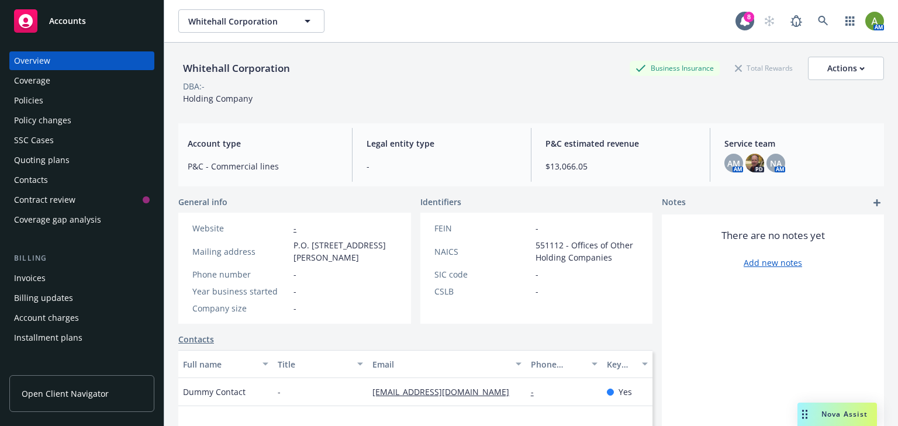
click at [35, 64] on div "Overview" at bounding box center [32, 60] width 36 height 19
click at [757, 261] on link "Add new notes" at bounding box center [773, 263] width 58 height 12
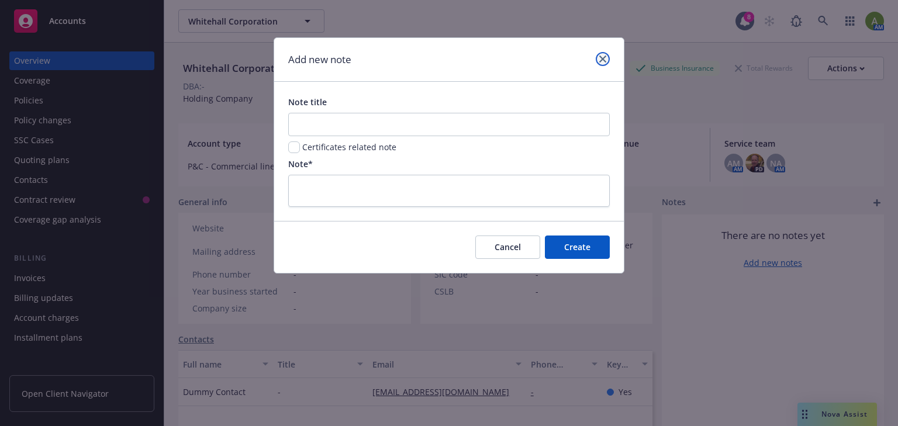
click at [599, 56] on icon "close" at bounding box center [602, 59] width 7 height 7
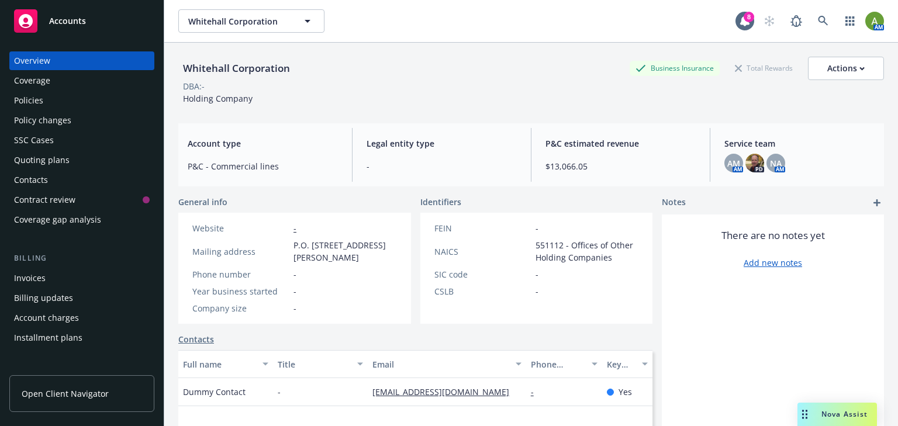
click at [60, 26] on div "Accounts" at bounding box center [82, 20] width 136 height 23
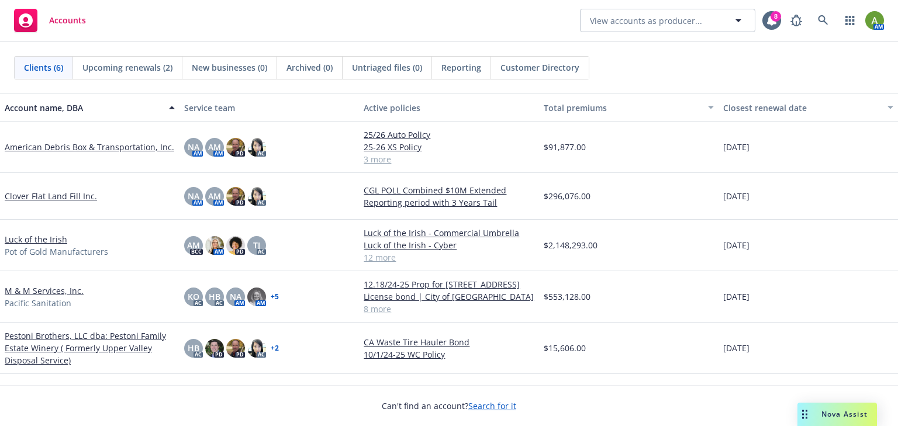
click at [42, 195] on link "Clover Flat Land Fill Inc." at bounding box center [51, 196] width 92 height 12
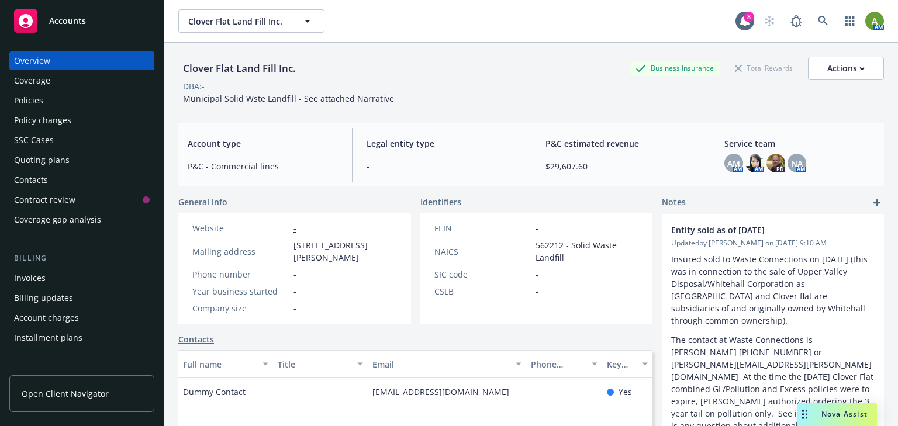
click at [28, 23] on icon at bounding box center [26, 21] width 14 height 14
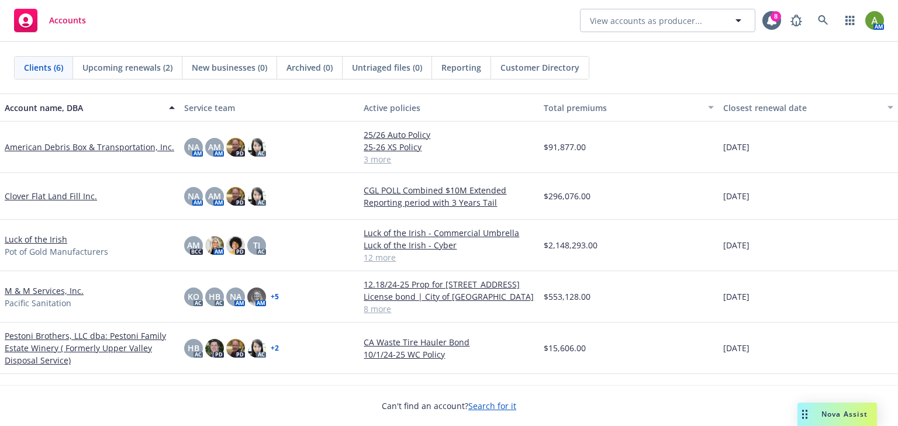
click at [46, 341] on link "Pestoni Brothers, LLC dba: Pestoni Family Estate Winery ( Formerly Upper Valley…" at bounding box center [90, 348] width 170 height 37
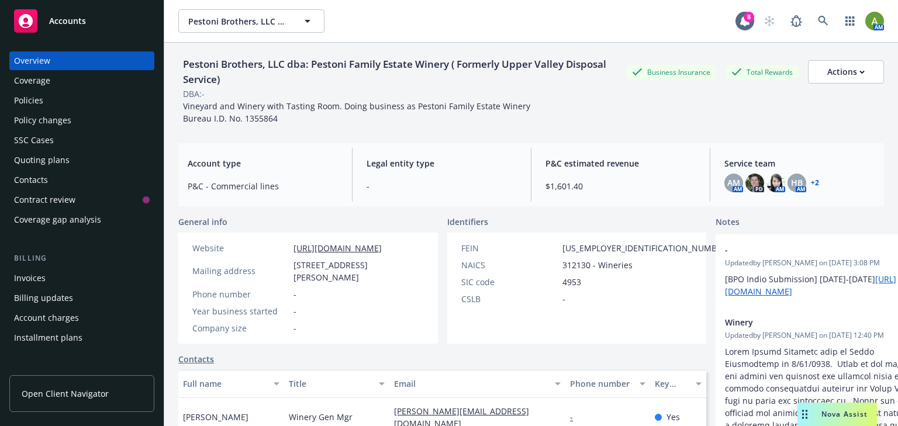
click at [64, 16] on span "Accounts" at bounding box center [67, 20] width 37 height 9
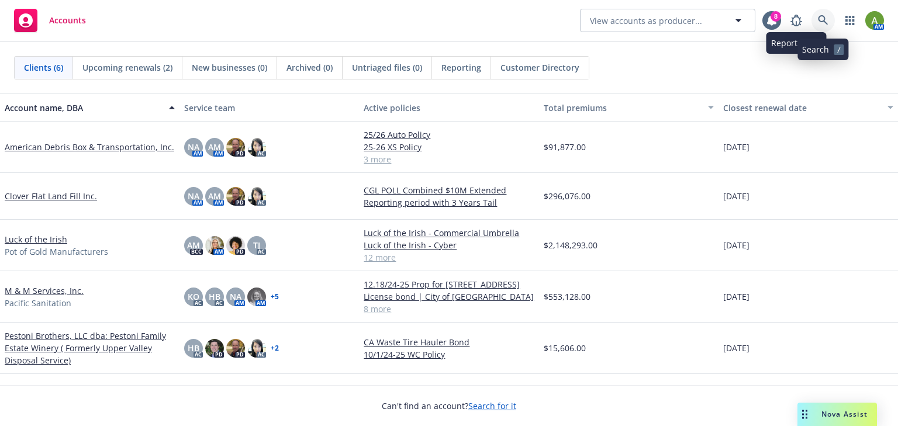
click at [821, 18] on icon at bounding box center [823, 20] width 11 height 11
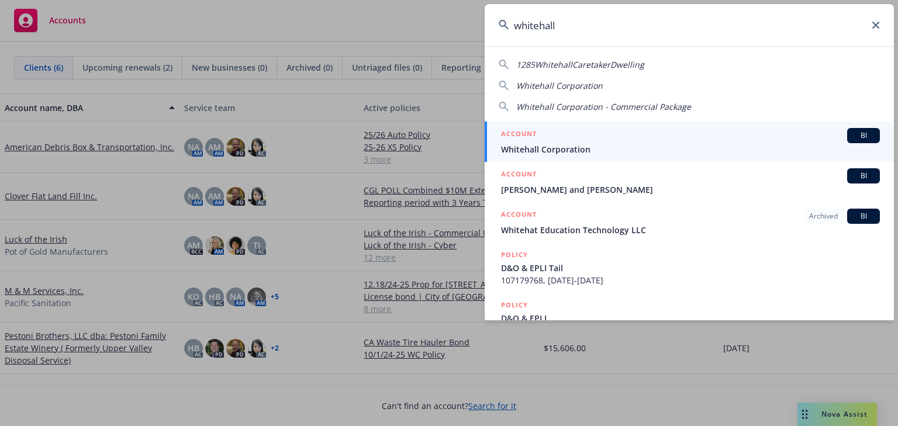
click at [646, 145] on span "Whitehall Corporation" at bounding box center [690, 149] width 379 height 12
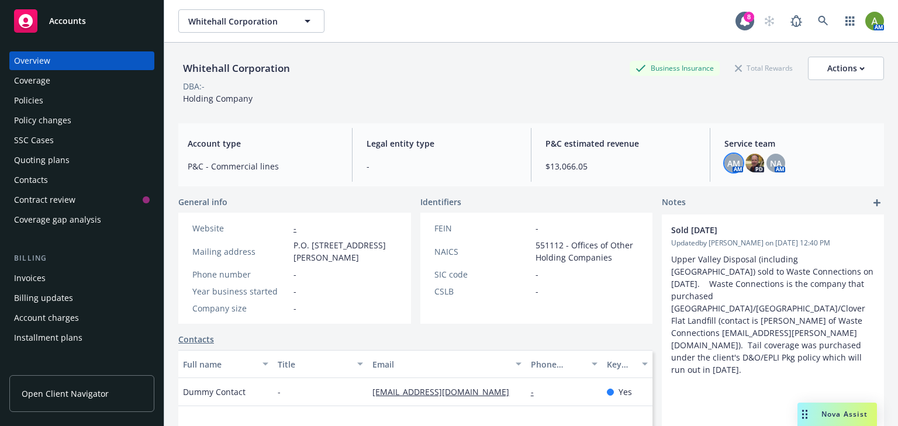
click at [727, 168] on span "AM" at bounding box center [733, 163] width 13 height 12
click at [724, 166] on div "AM" at bounding box center [733, 163] width 19 height 19
click at [847, 141] on span "Service team" at bounding box center [799, 143] width 150 height 12
